Goal: Find specific page/section: Find specific page/section

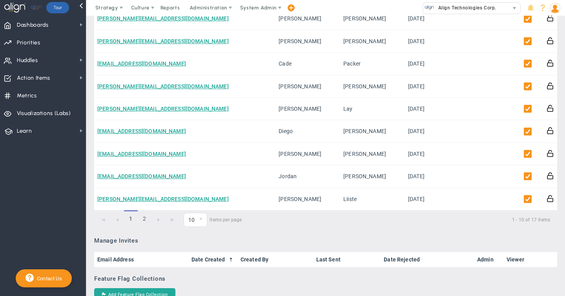
scroll to position [515, 0]
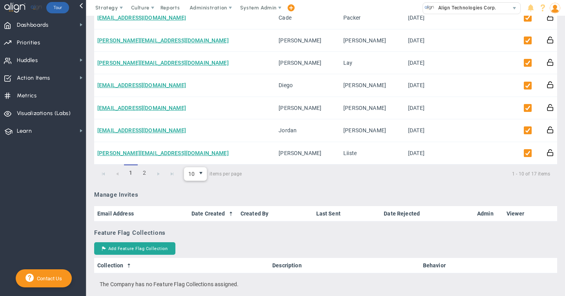
click at [198, 173] on span "select" at bounding box center [201, 173] width 6 height 6
click at [199, 208] on li "20" at bounding box center [195, 208] width 23 height 16
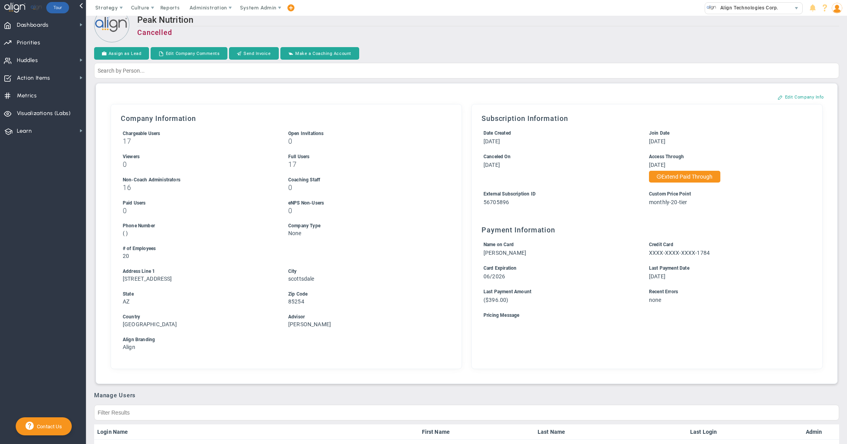
scroll to position [0, 0]
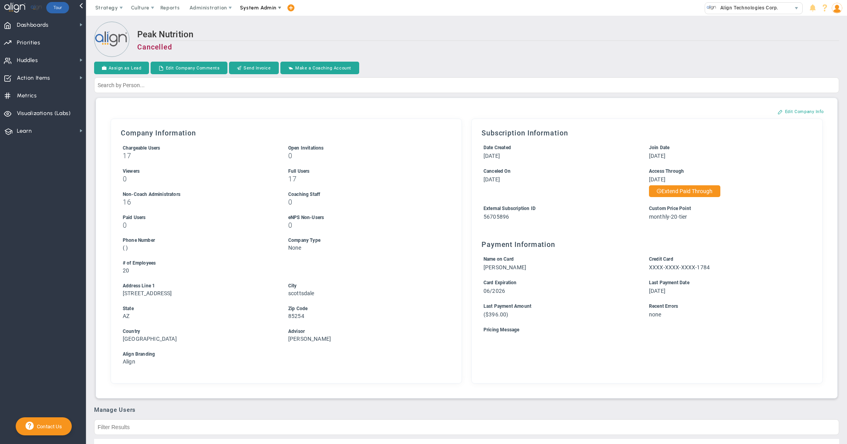
click at [257, 11] on span "System Admin" at bounding box center [258, 8] width 49 height 16
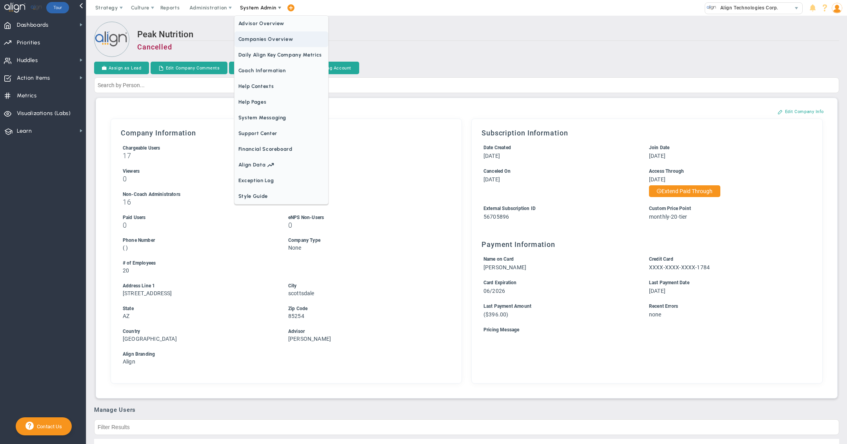
click at [258, 44] on span "Companies Overview" at bounding box center [282, 39] width 94 height 16
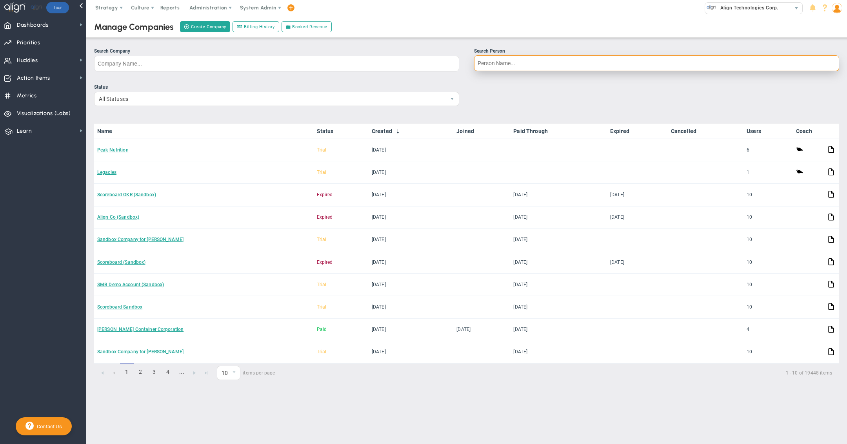
click at [476, 61] on input "Search Person" at bounding box center [656, 63] width 365 height 16
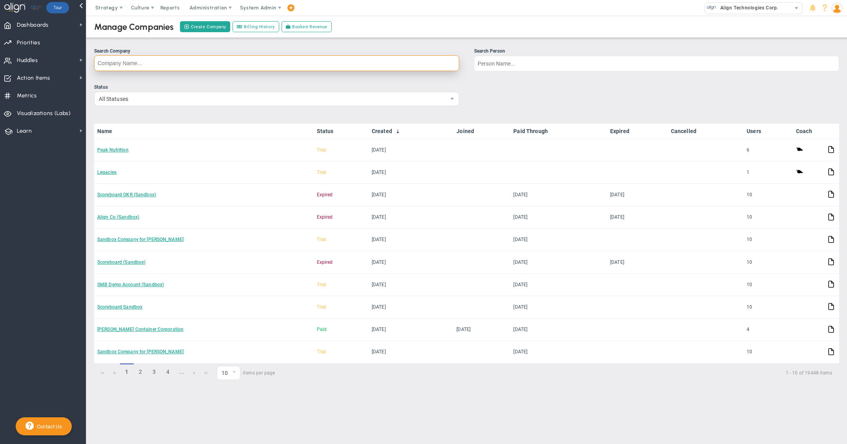
click at [270, 61] on input "Search Company" at bounding box center [276, 63] width 365 height 16
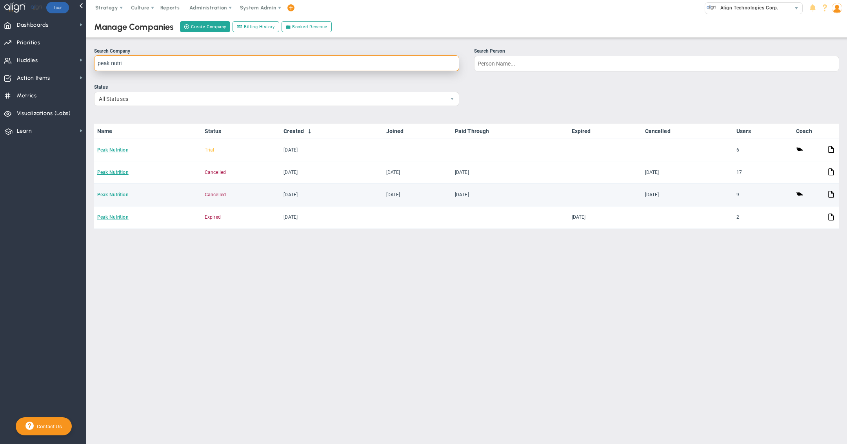
type input "peak nutri"
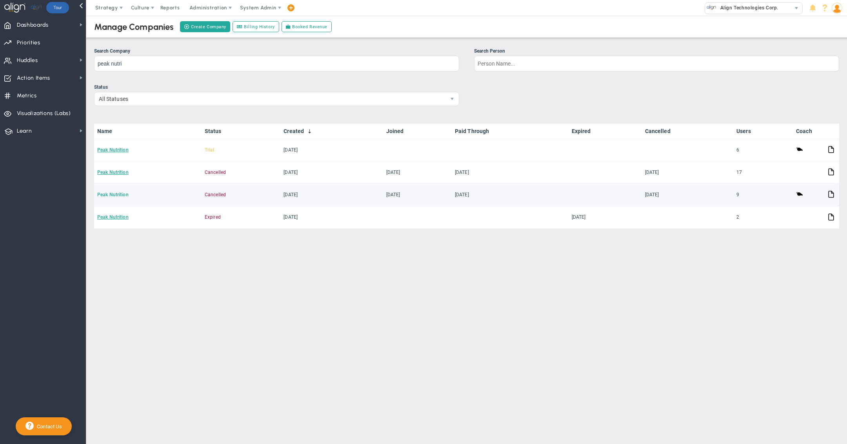
click at [117, 192] on link "Peak Nutrition" at bounding box center [112, 194] width 31 height 5
